Goal: Navigation & Orientation: Go to known website

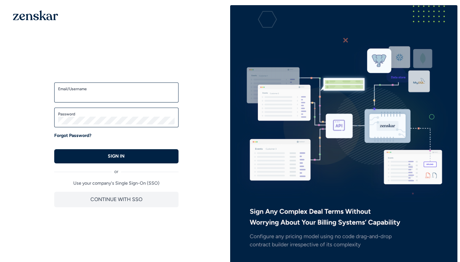
type input "**********"
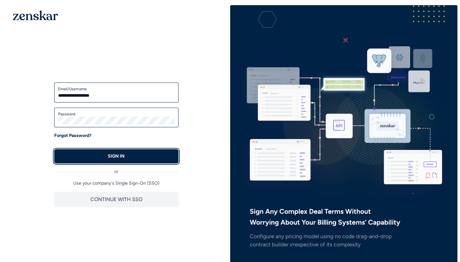
click at [122, 155] on p "SIGN IN" at bounding box center [116, 156] width 17 height 6
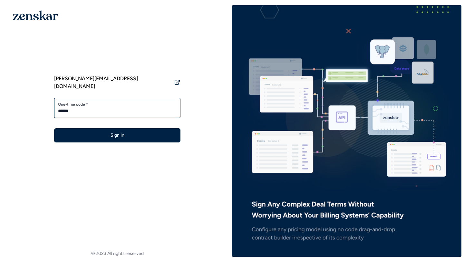
type input "******"
click at [54, 128] on button "Sign In" at bounding box center [117, 135] width 126 height 14
